Goal: Complete application form

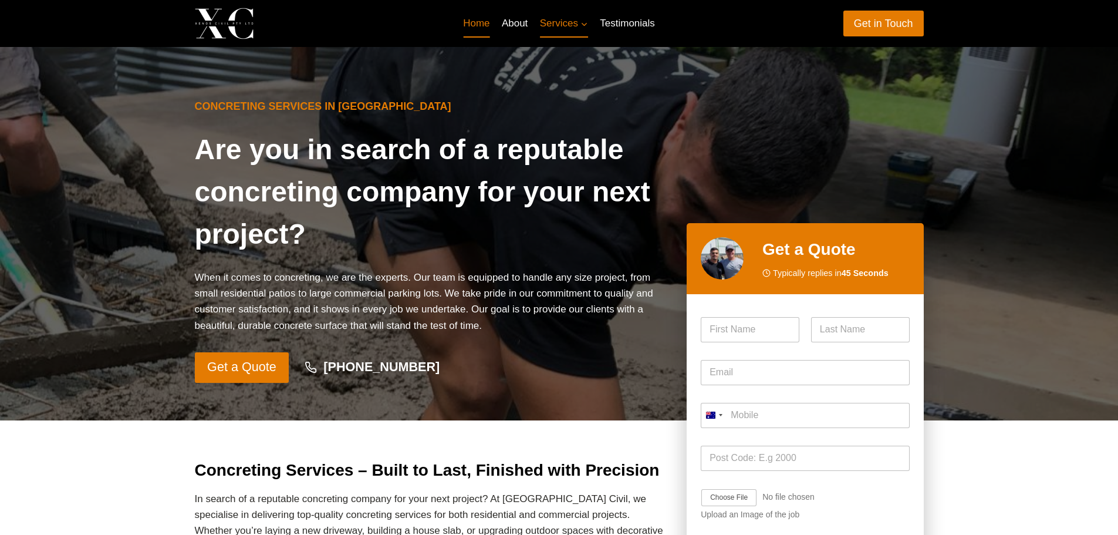
click at [473, 25] on link "Home" at bounding box center [476, 23] width 39 height 28
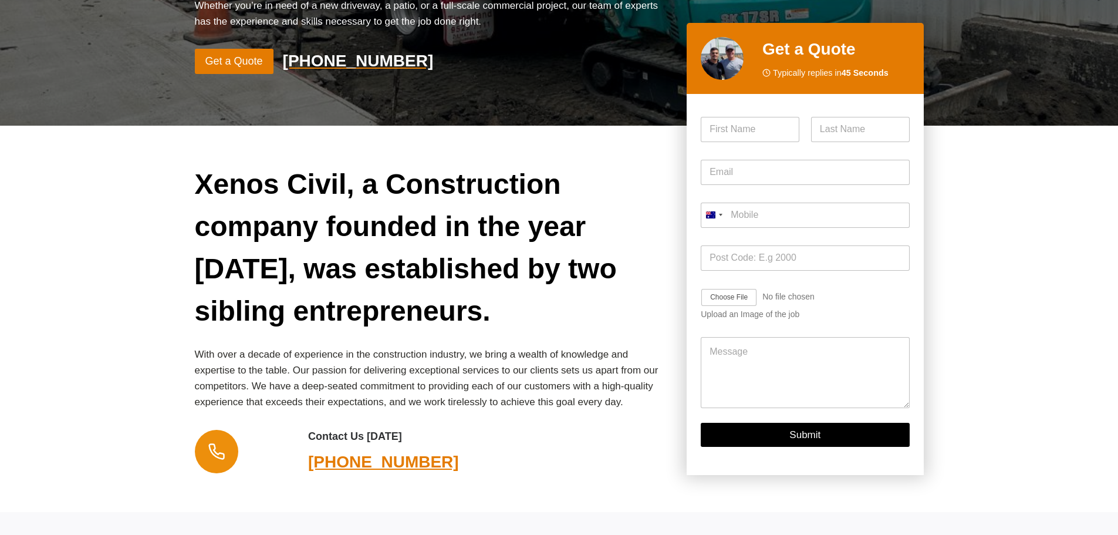
scroll to position [293, 0]
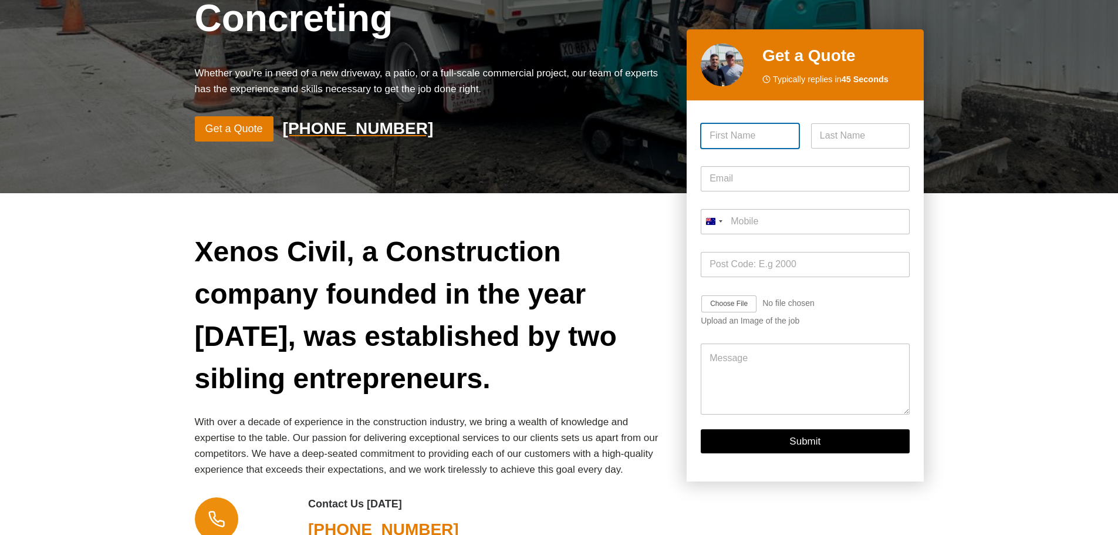
click at [714, 131] on input "First" at bounding box center [750, 135] width 99 height 25
type input "[PERSON_NAME]"
click at [829, 134] on input "Last" at bounding box center [860, 135] width 99 height 25
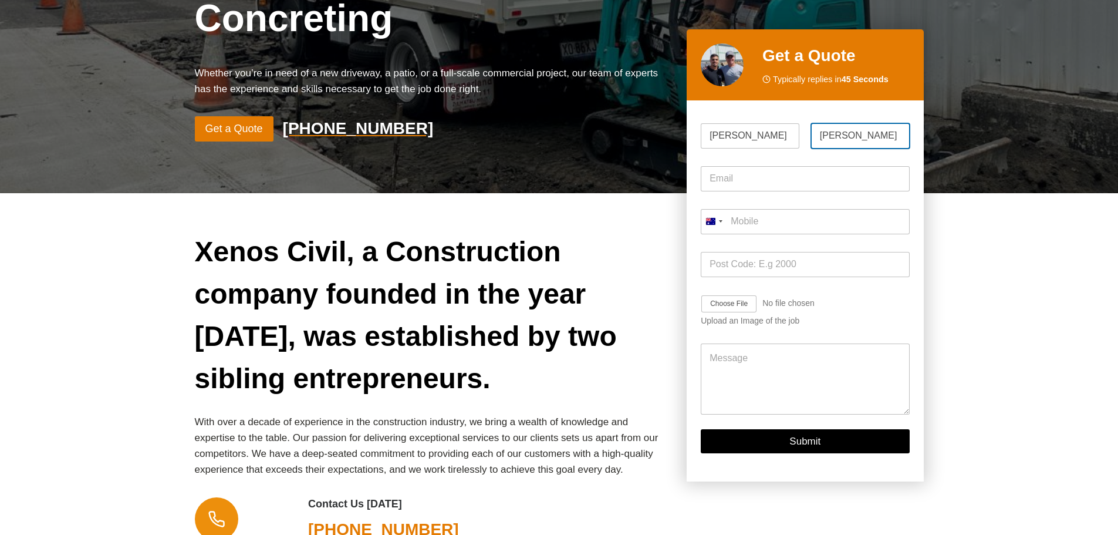
type input "[PERSON_NAME]"
click at [719, 180] on input "Email *" at bounding box center [805, 178] width 208 height 25
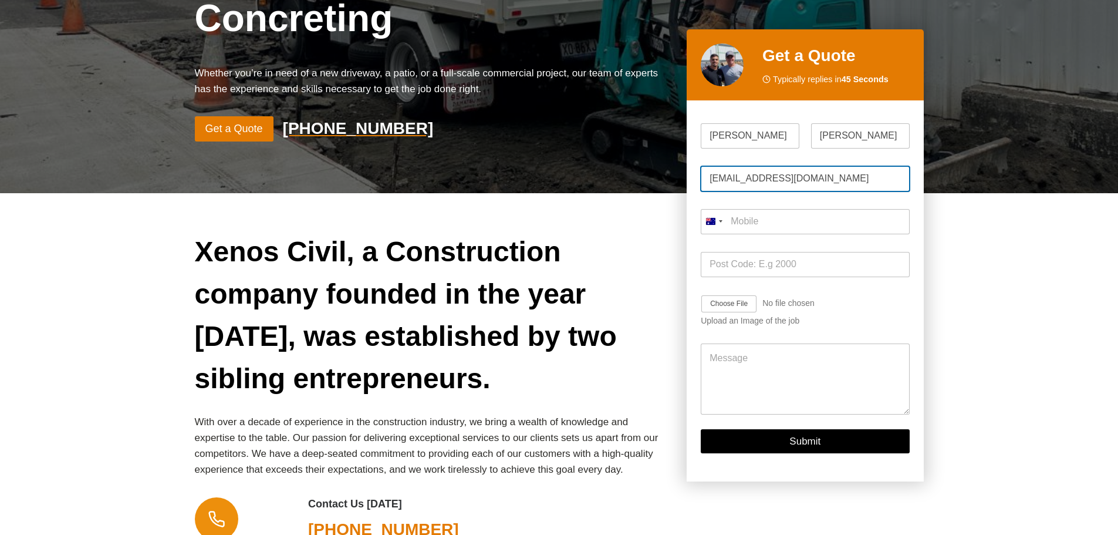
type input "[EMAIL_ADDRESS][DOMAIN_NAME]"
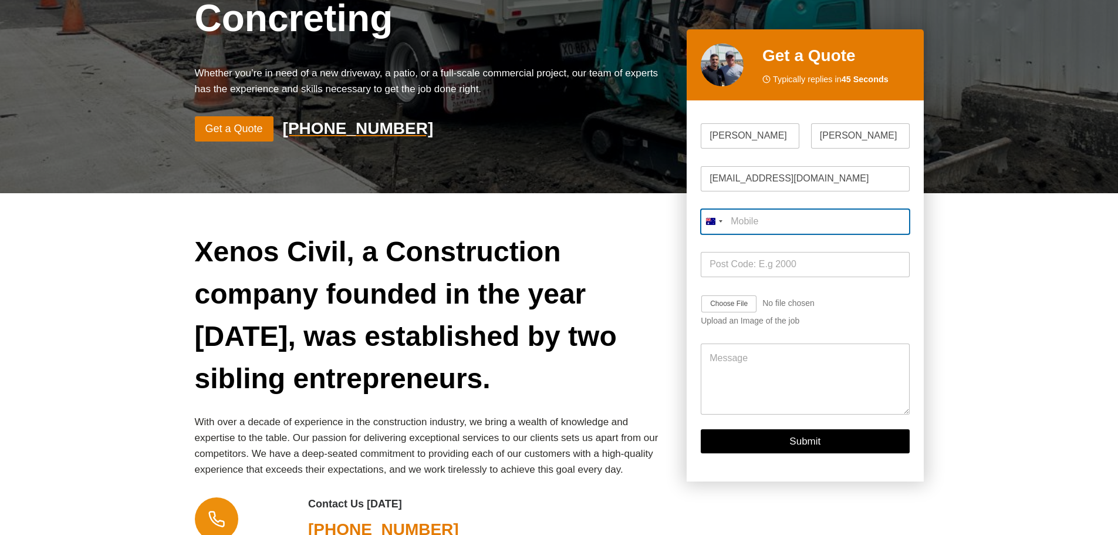
click at [735, 221] on input "Mobile *" at bounding box center [805, 221] width 208 height 25
type input "0417 443 552"
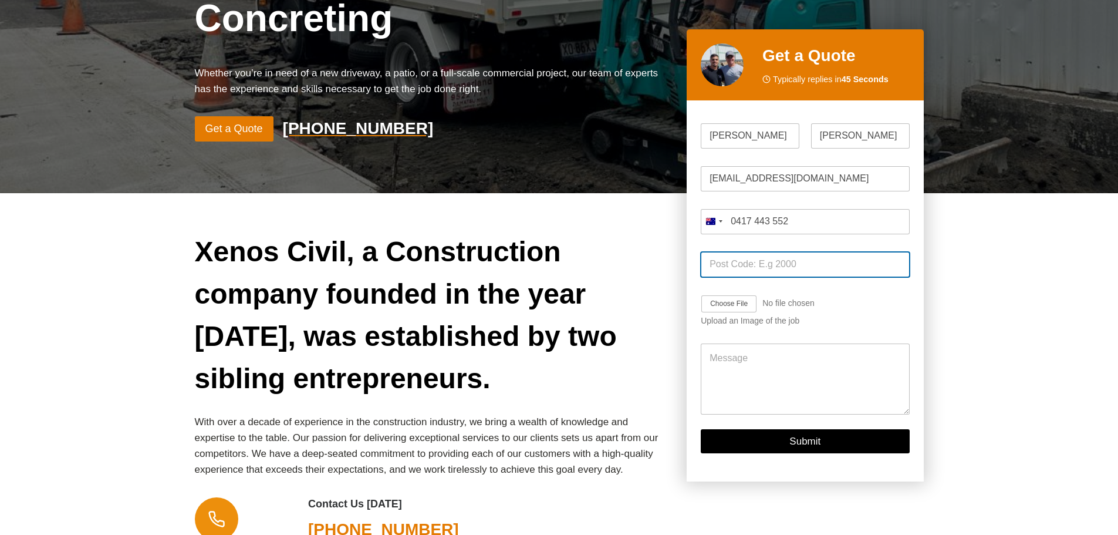
click at [730, 263] on input "Post Code *" at bounding box center [805, 264] width 208 height 25
type input "2145"
click at [746, 304] on input "Job Image Upload" at bounding box center [763, 304] width 125 height 19
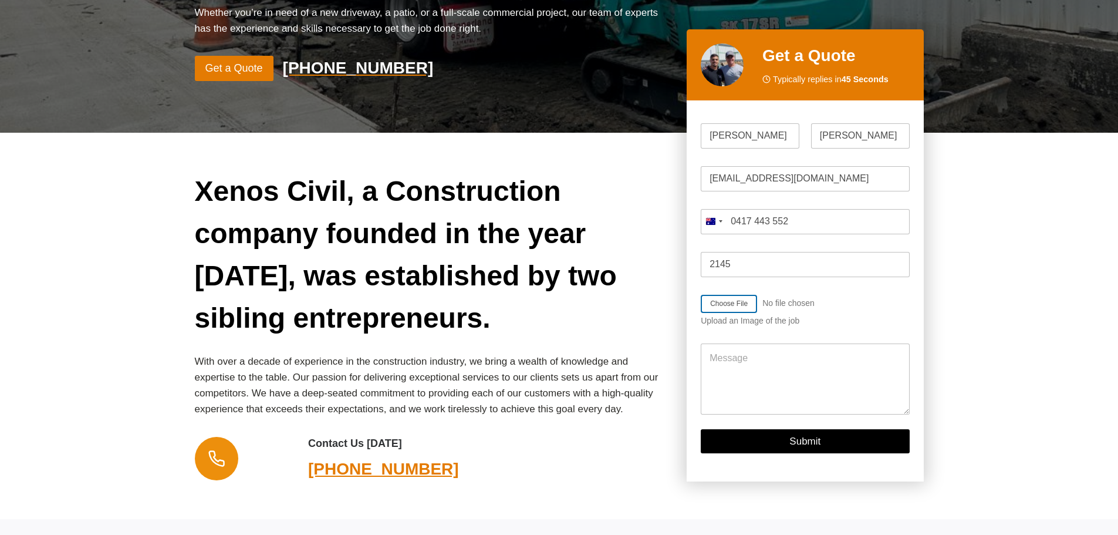
scroll to position [411, 0]
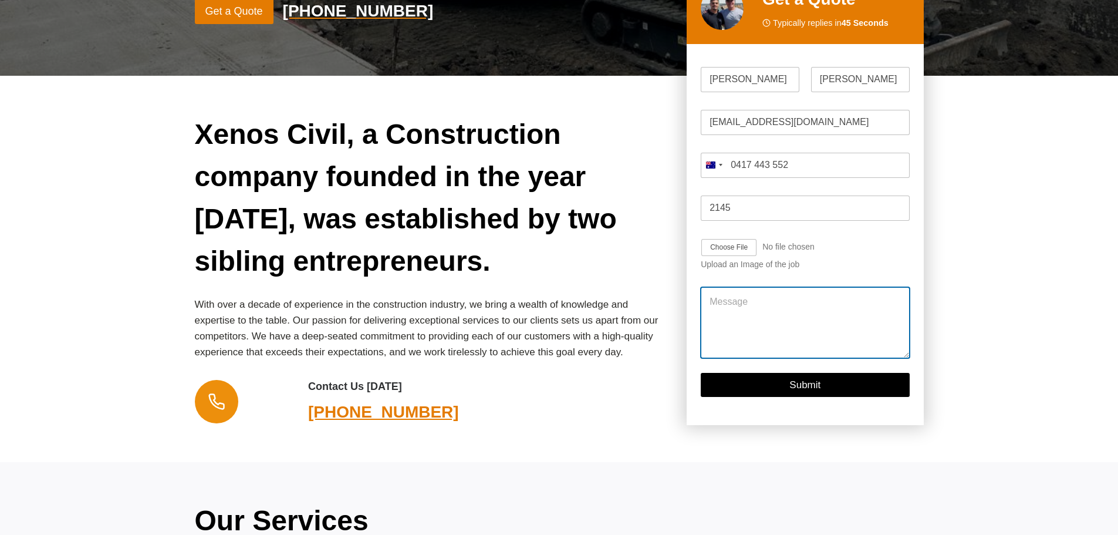
click at [715, 287] on textarea "Message" at bounding box center [805, 322] width 208 height 70
type textarea "Hi Guys , I'm in need of a quote please slab of concrete and a retaining wall n…"
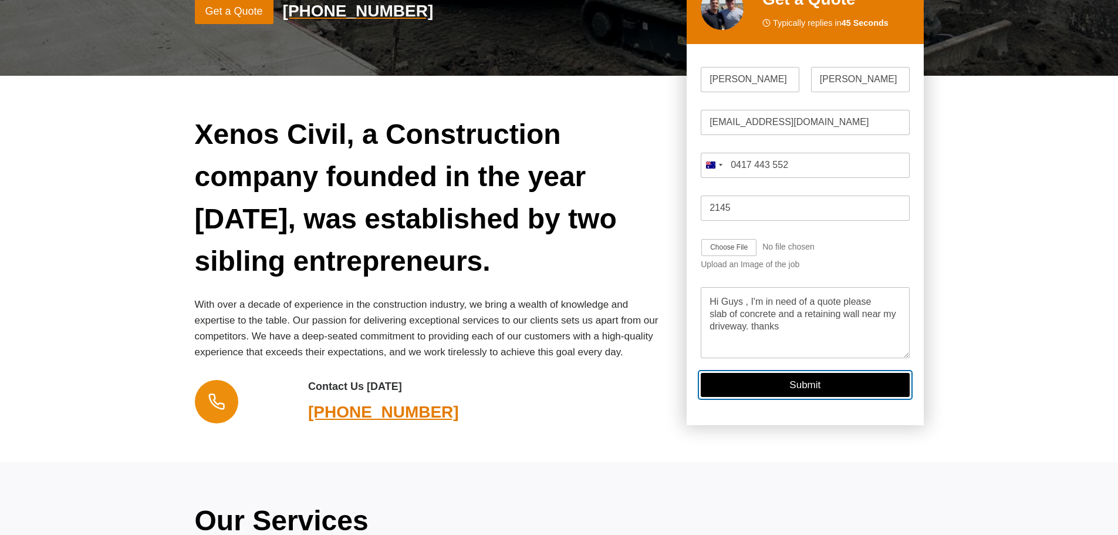
click at [798, 372] on button "Submit" at bounding box center [805, 384] width 208 height 24
